Goal: Navigation & Orientation: Find specific page/section

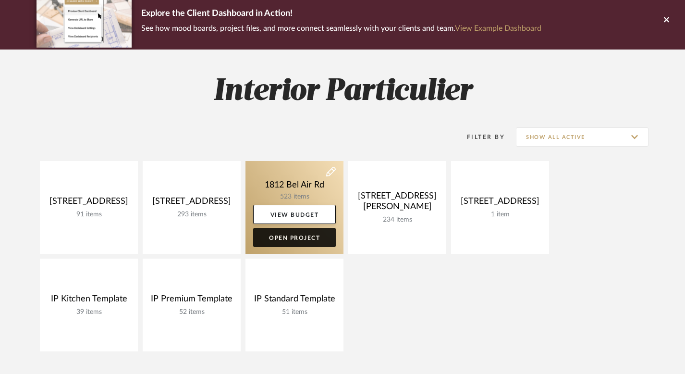
click at [299, 241] on link "Open Project" at bounding box center [294, 237] width 83 height 19
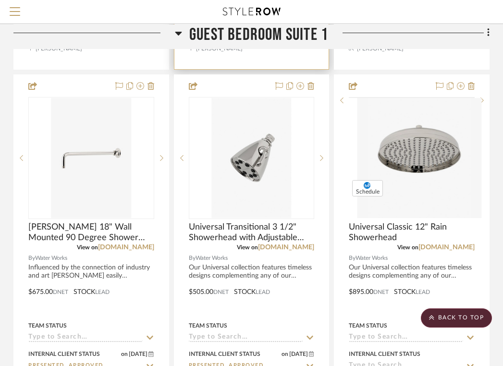
scroll to position [17018, 189]
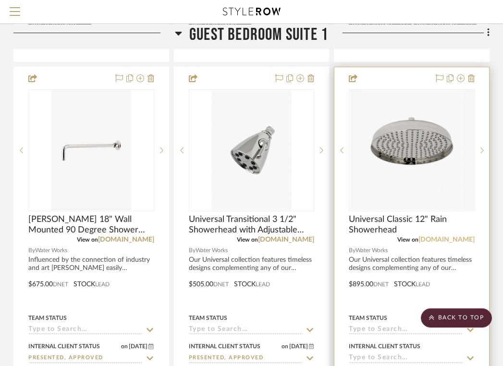
click at [439, 236] on link "[DOMAIN_NAME]" at bounding box center [446, 239] width 56 height 7
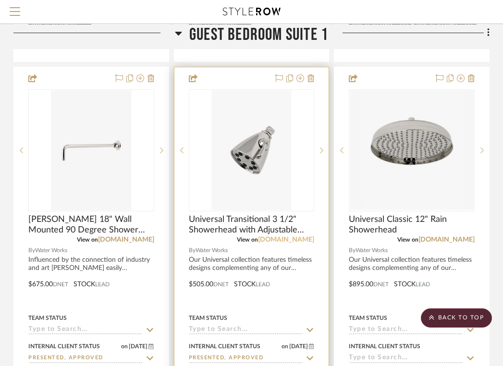
click at [283, 236] on link "[DOMAIN_NAME]" at bounding box center [286, 239] width 56 height 7
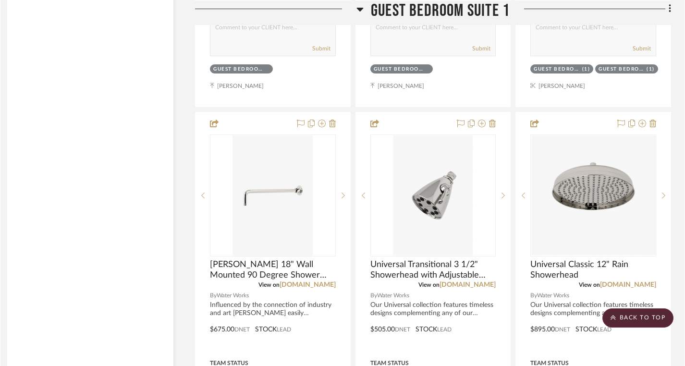
scroll to position [17018, 7]
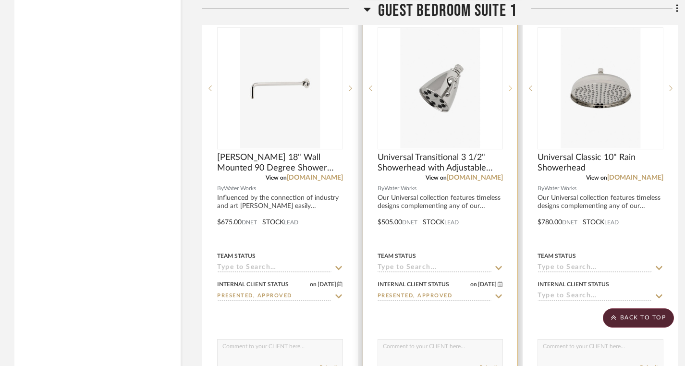
scroll to position [17126, 0]
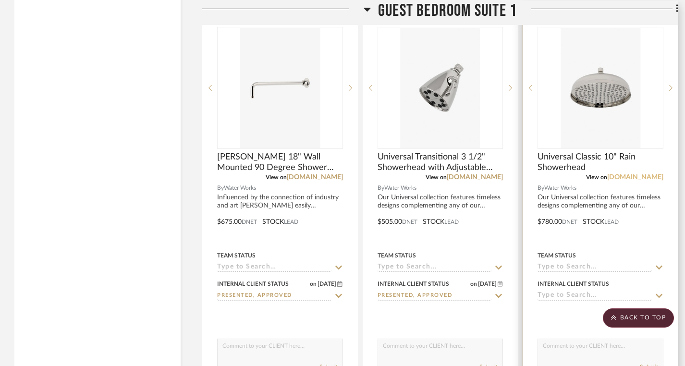
click at [628, 174] on link "[DOMAIN_NAME]" at bounding box center [635, 177] width 56 height 7
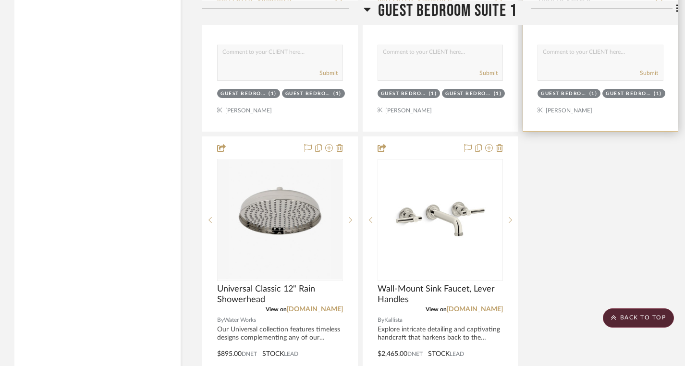
scroll to position [17437, 0]
